Goal: Information Seeking & Learning: Learn about a topic

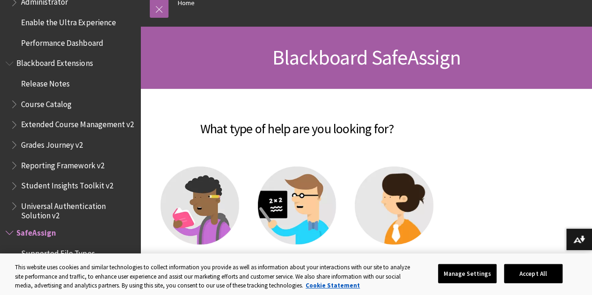
scroll to position [970, 0]
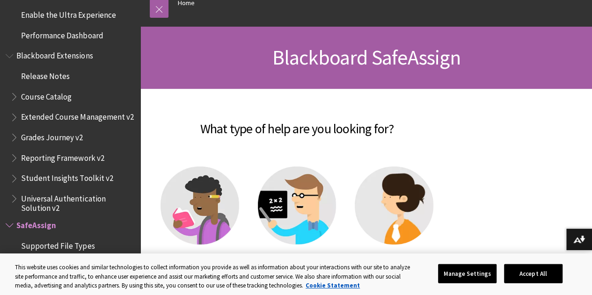
click at [223, 198] on img at bounding box center [200, 206] width 79 height 79
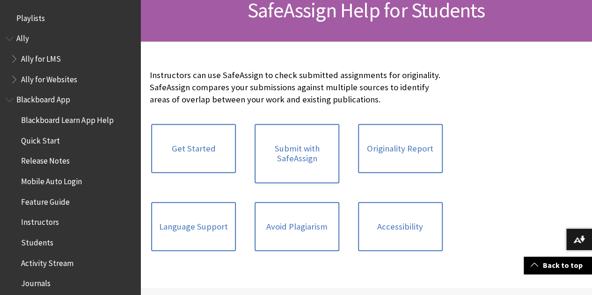
scroll to position [154, 0]
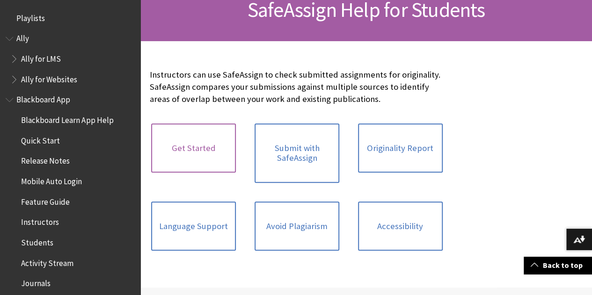
click at [175, 161] on link "Get Started" at bounding box center [193, 149] width 85 height 50
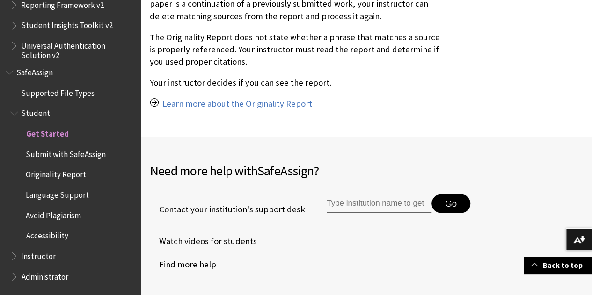
scroll to position [846, 0]
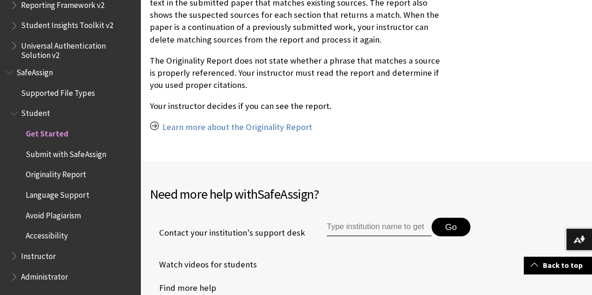
drag, startPoint x: 201, startPoint y: 177, endPoint x: 358, endPoint y: 205, distance: 159.8
click at [358, 218] on input "Type institution name to get support" at bounding box center [379, 227] width 105 height 19
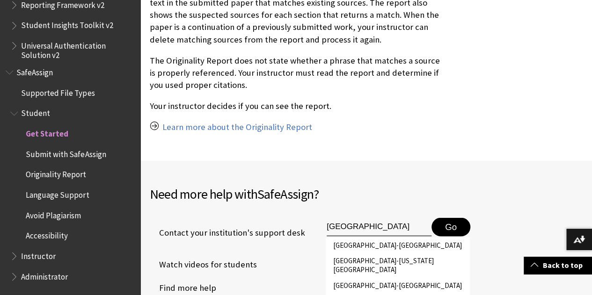
type input "ottawa"
click at [389, 253] on li "Ottawa University-Kansas City" at bounding box center [398, 265] width 144 height 24
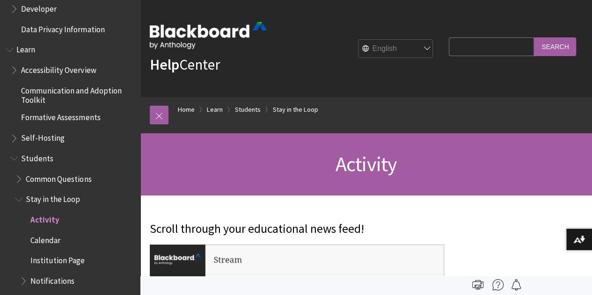
click at [495, 48] on input "Search Query" at bounding box center [491, 46] width 85 height 18
type input "safe assign"
click at [534, 37] on input "Search" at bounding box center [555, 46] width 42 height 18
click at [560, 44] on input "Search" at bounding box center [555, 46] width 42 height 18
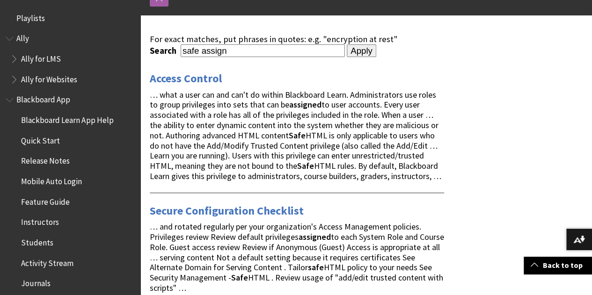
scroll to position [118, 0]
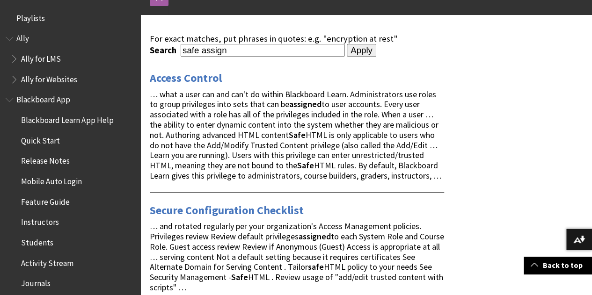
click at [353, 51] on input "Apply" at bounding box center [361, 50] width 29 height 13
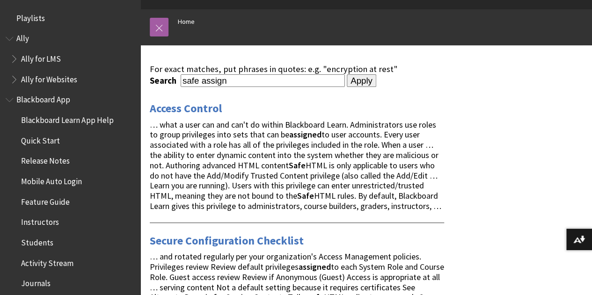
scroll to position [89, 0]
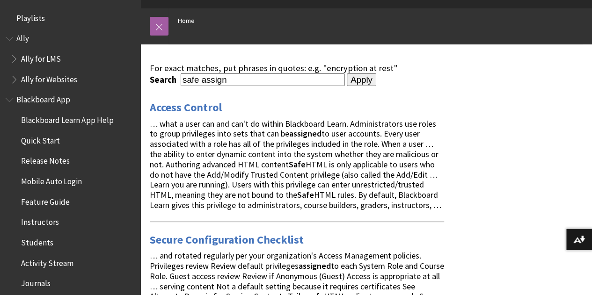
click at [192, 103] on link "Access Control" at bounding box center [186, 107] width 72 height 15
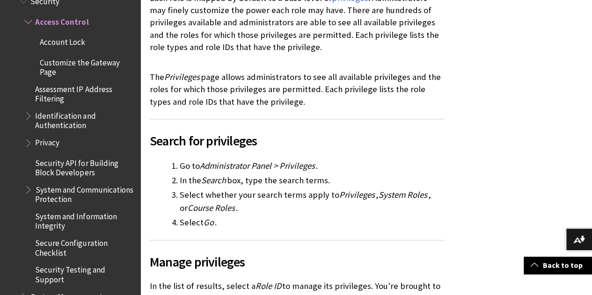
scroll to position [826, 0]
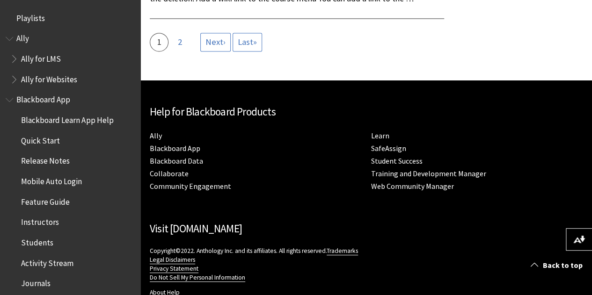
scroll to position [2544, 0]
click at [371, 153] on link "SafeAssign" at bounding box center [388, 149] width 35 height 10
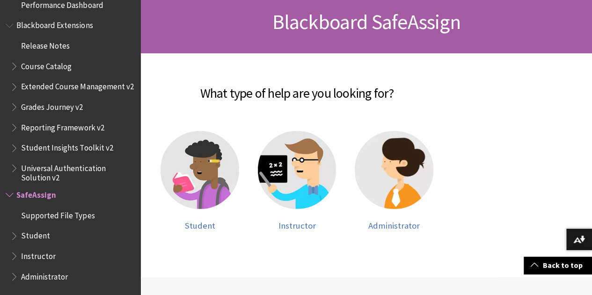
scroll to position [144, 0]
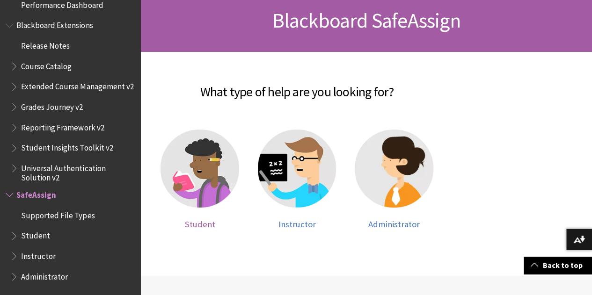
click at [227, 177] on img at bounding box center [200, 169] width 79 height 79
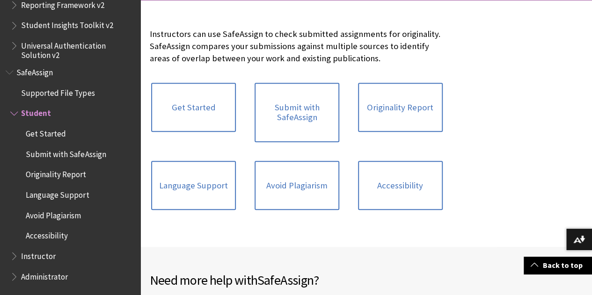
scroll to position [199, 0]
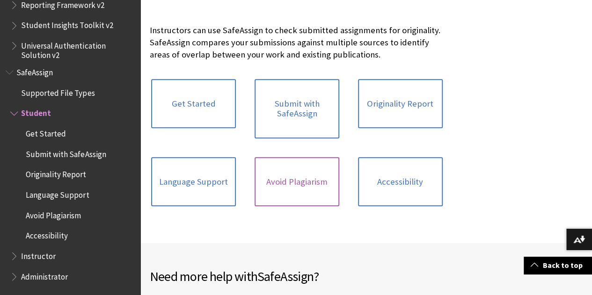
click at [272, 204] on link "Avoid Plagiarism" at bounding box center [297, 182] width 85 height 50
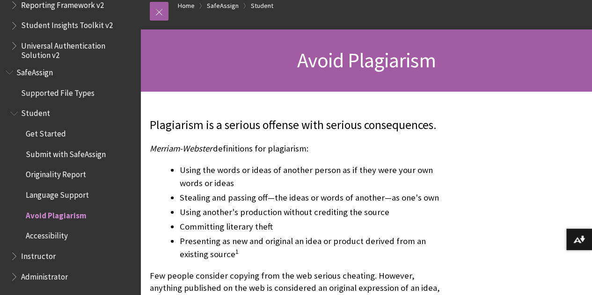
scroll to position [104, 0]
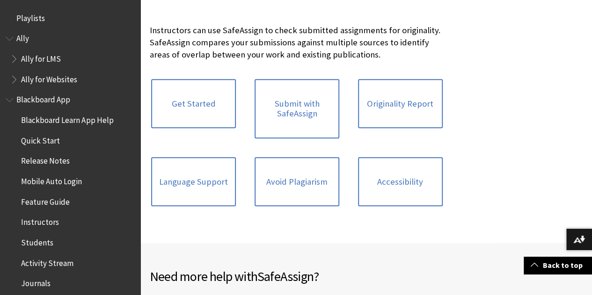
scroll to position [1129, 0]
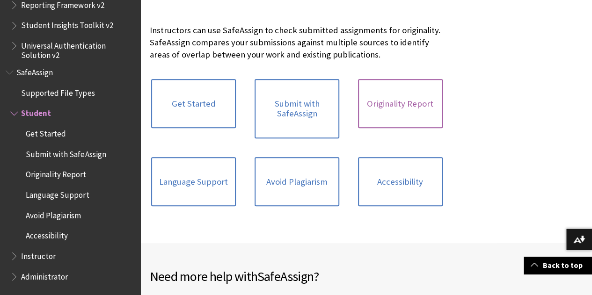
click at [358, 126] on link "Originality Report" at bounding box center [400, 104] width 85 height 50
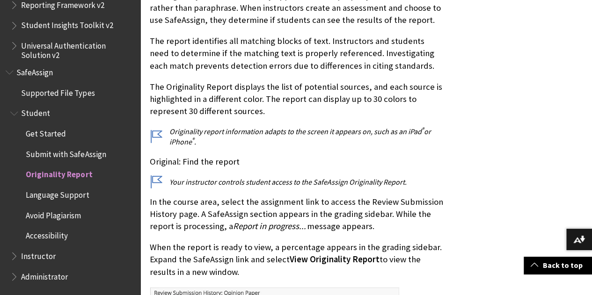
scroll to position [270, 0]
